Goal: Task Accomplishment & Management: Use online tool/utility

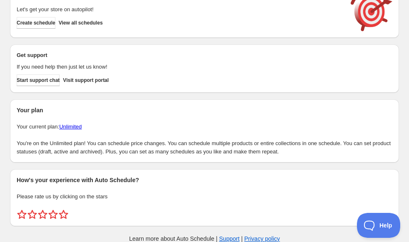
scroll to position [36, 0]
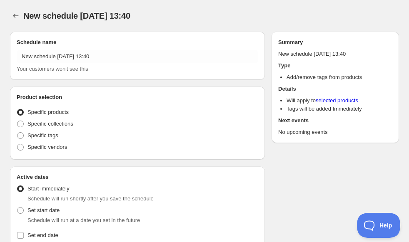
radio input "true"
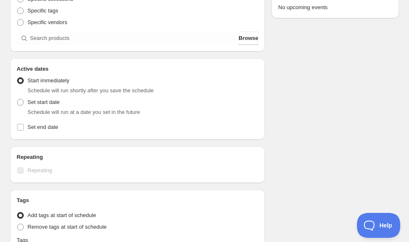
scroll to position [166, 0]
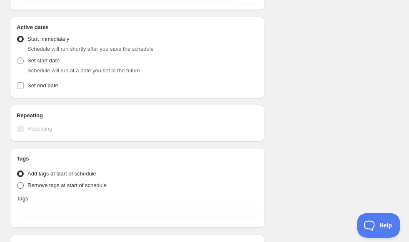
click at [53, 183] on span "Remove tags at start of schedule" at bounding box center [66, 185] width 79 height 6
click at [17, 183] on input "Remove tags at start of schedule" at bounding box center [17, 182] width 0 height 0
radio input "true"
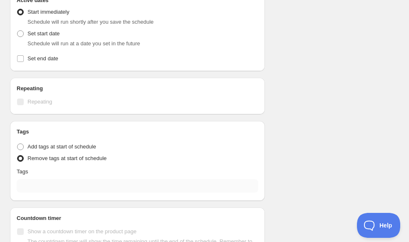
scroll to position [208, 0]
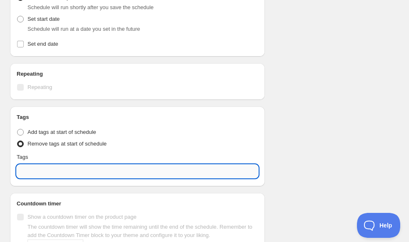
click at [69, 171] on input "text" at bounding box center [137, 171] width 241 height 13
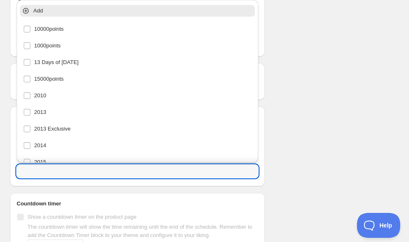
click at [321, 106] on div "Schedule name New schedule [DATE] 13:40 Your customers won't see this Product s…" at bounding box center [200, 48] width 395 height 463
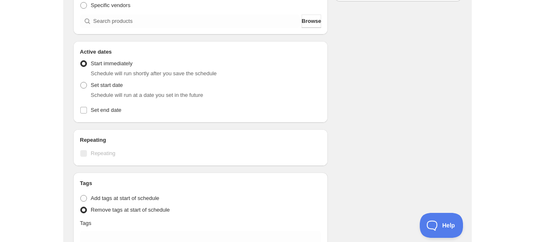
scroll to position [0, 0]
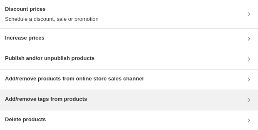
click at [37, 103] on div "Add/remove tags from products" at bounding box center [46, 100] width 82 height 10
